Goal: Task Accomplishment & Management: Manage account settings

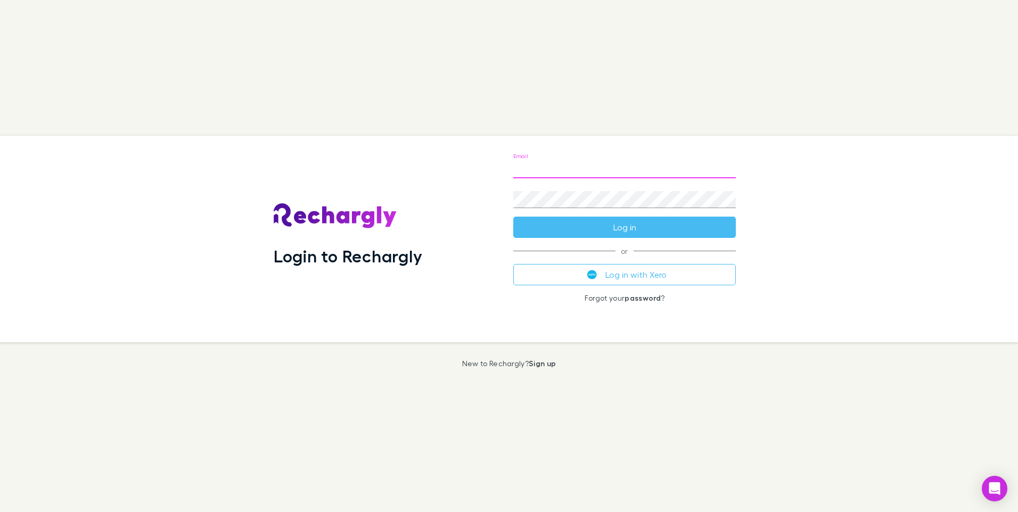
click at [570, 172] on input "Email" at bounding box center [624, 169] width 222 height 17
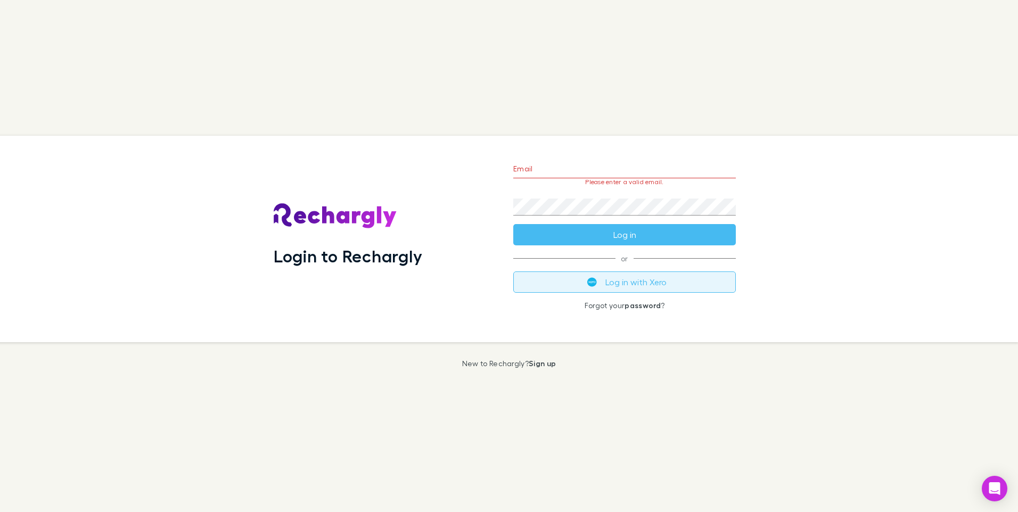
click at [654, 273] on button "Log in with Xero" at bounding box center [624, 281] width 222 height 21
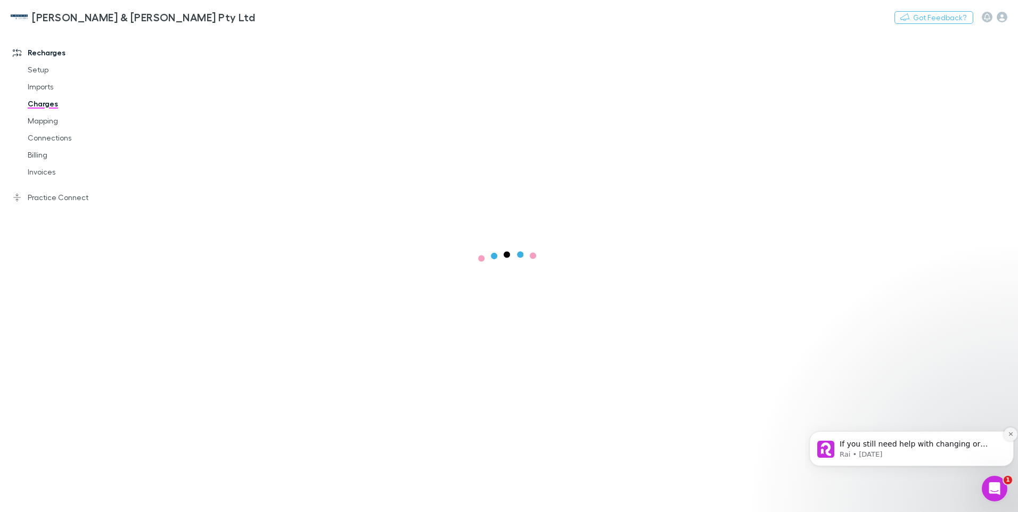
click at [1009, 436] on icon "Dismiss notification" at bounding box center [1011, 434] width 6 height 6
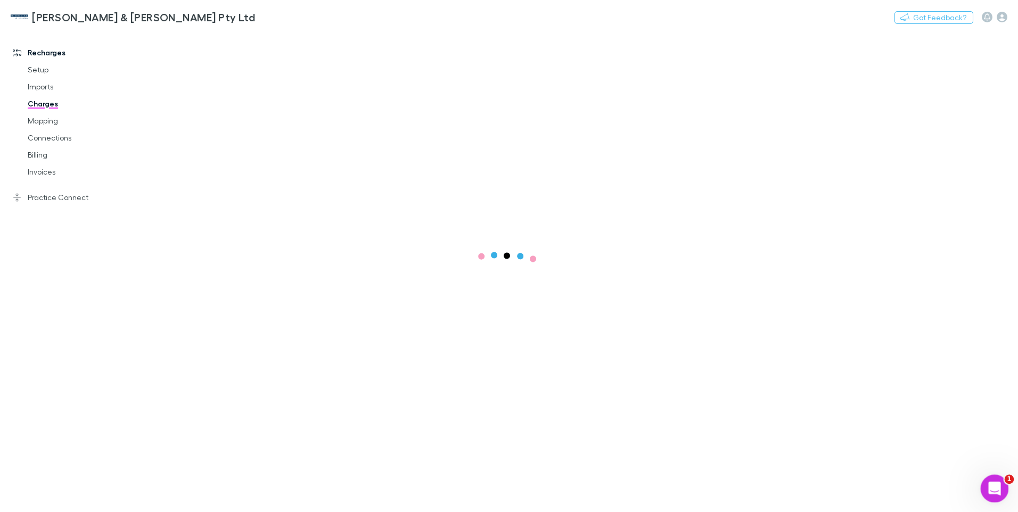
click at [993, 492] on icon "Open Intercom Messenger" at bounding box center [993, 487] width 18 height 18
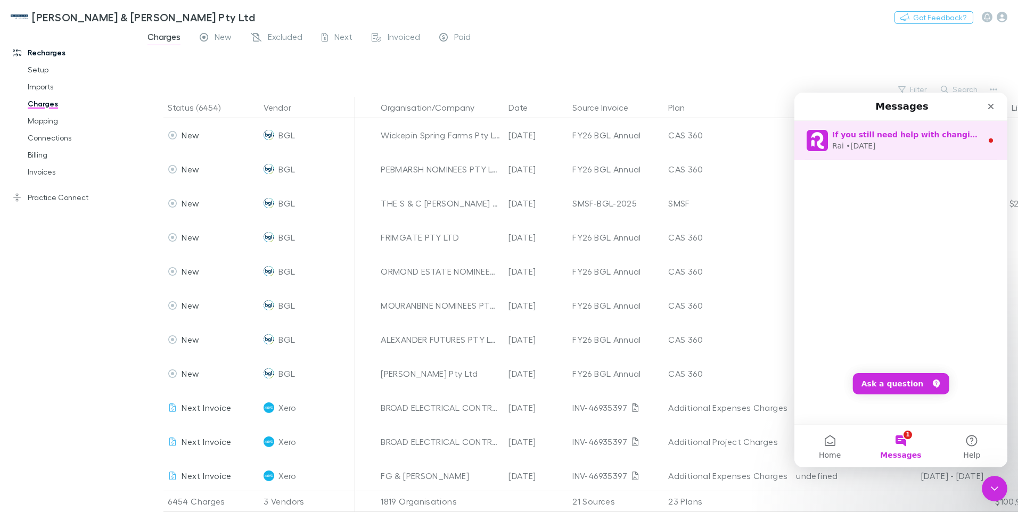
click at [986, 139] on icon "Intercom messenger" at bounding box center [990, 140] width 9 height 9
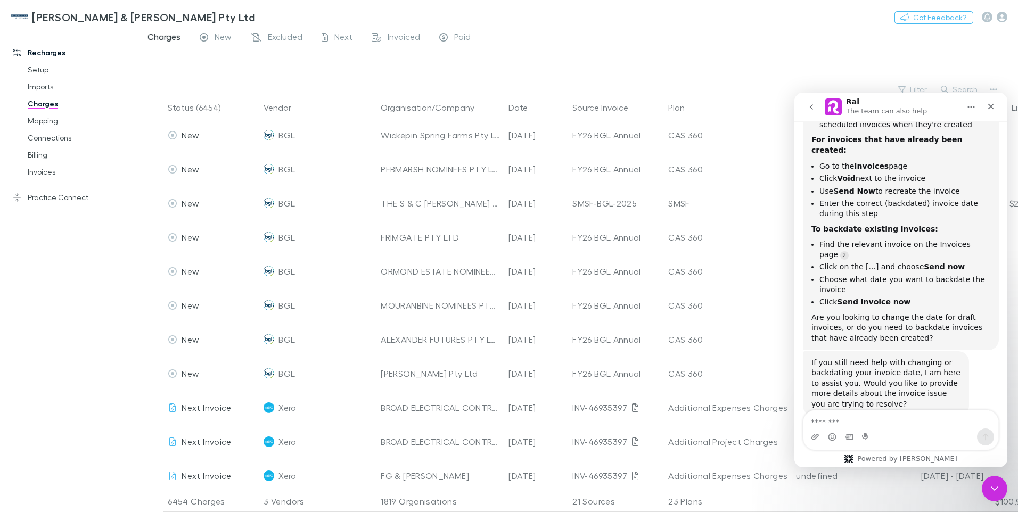
scroll to position [234, 0]
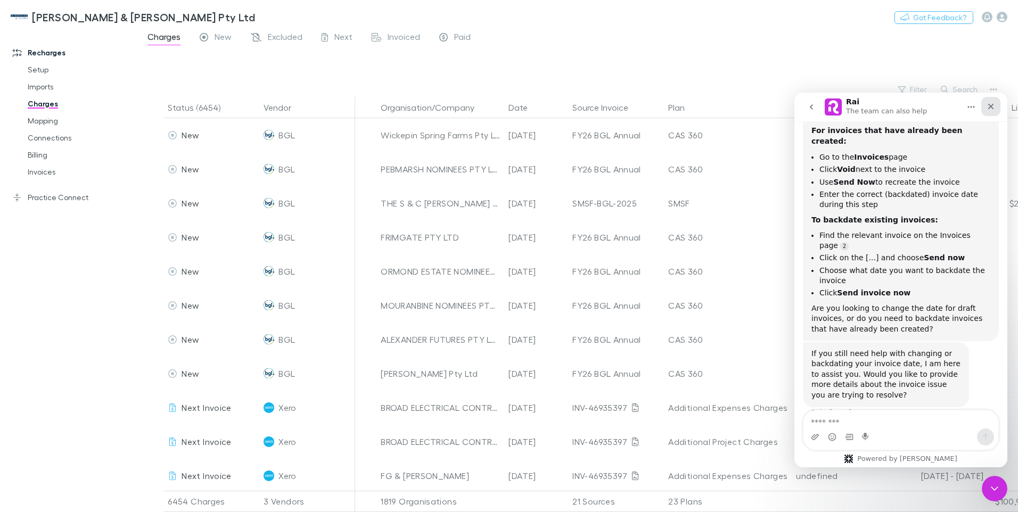
click at [988, 106] on icon "Close" at bounding box center [990, 106] width 9 height 9
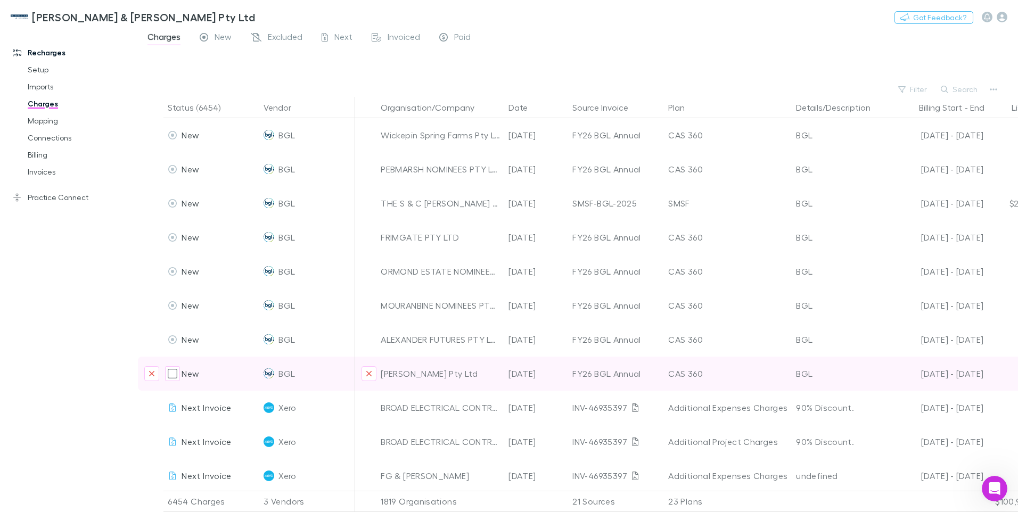
click at [630, 376] on div "FY26 BGL Annual" at bounding box center [615, 374] width 87 height 34
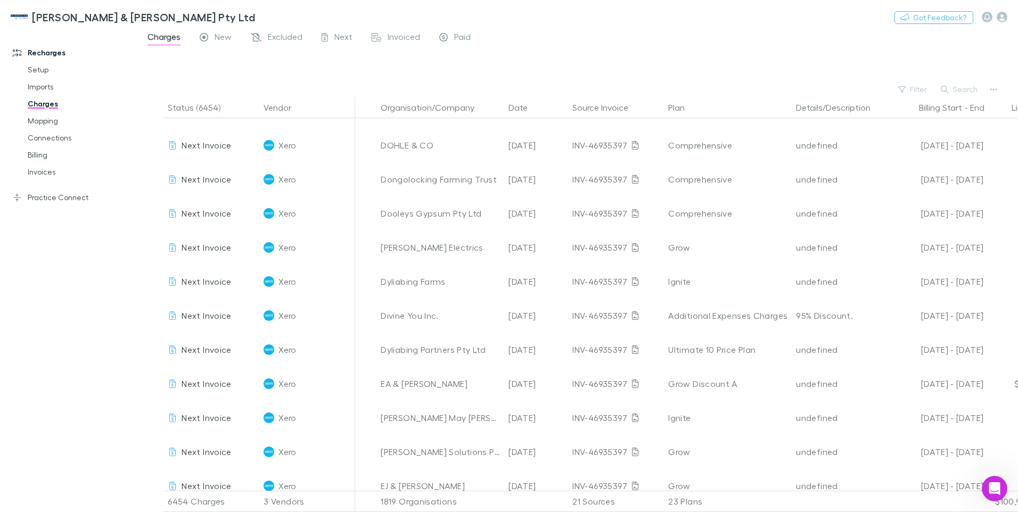
scroll to position [7675, 0]
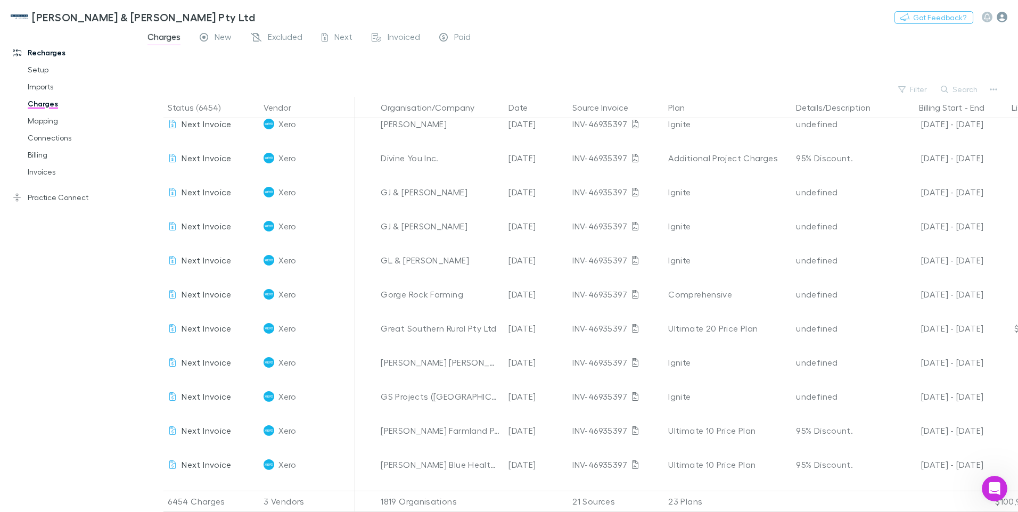
click at [1004, 18] on icon "button" at bounding box center [1001, 17] width 11 height 11
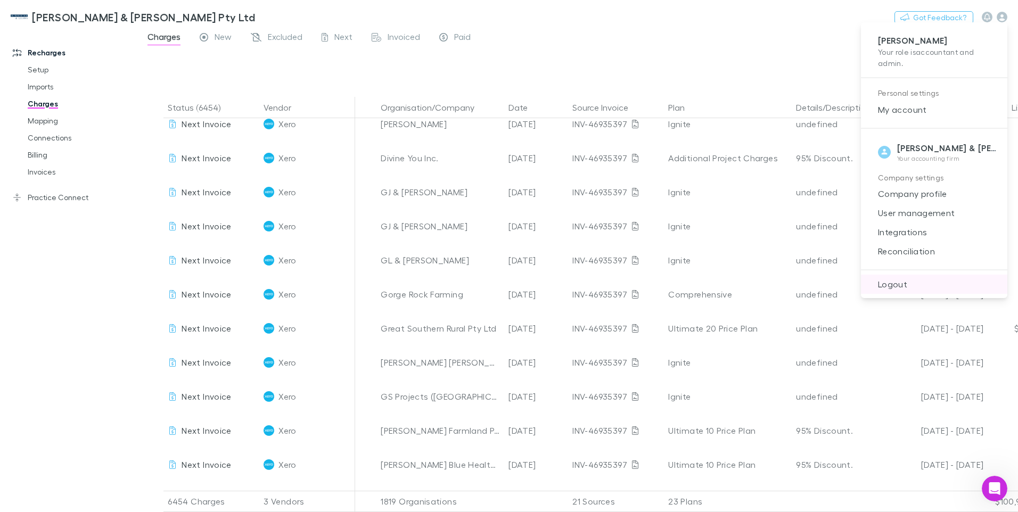
click at [899, 282] on span "Logout" at bounding box center [933, 284] width 129 height 13
